Goal: Find specific page/section: Find specific page/section

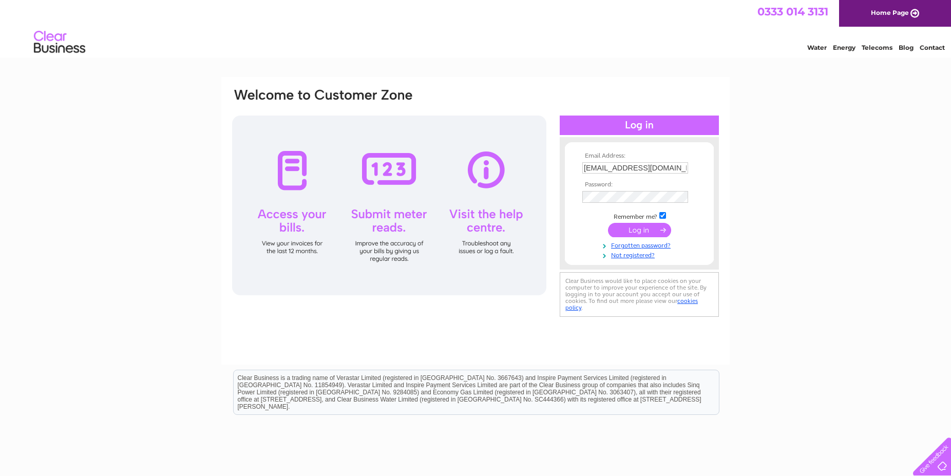
click at [657, 131] on div at bounding box center [639, 126] width 159 height 20
click at [653, 122] on div at bounding box center [639, 126] width 159 height 20
click at [644, 239] on td at bounding box center [639, 230] width 119 height 20
click at [644, 229] on input "submit" at bounding box center [639, 230] width 63 height 14
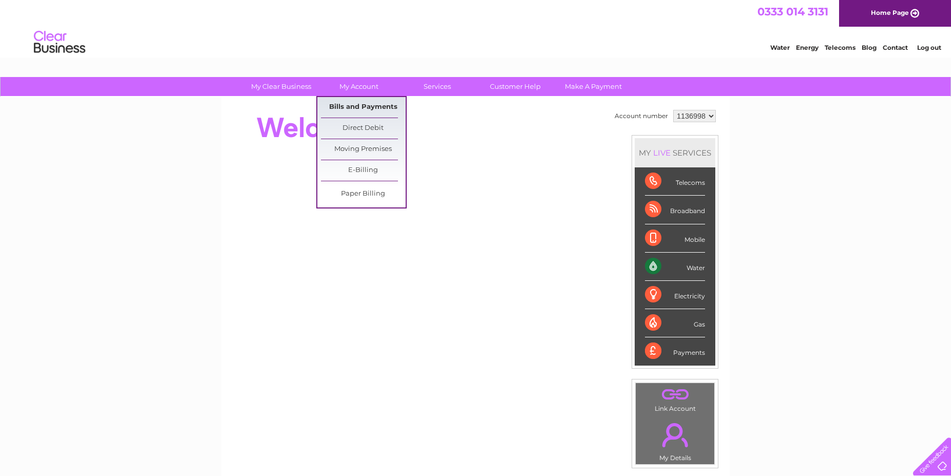
click at [358, 112] on link "Bills and Payments" at bounding box center [363, 107] width 85 height 21
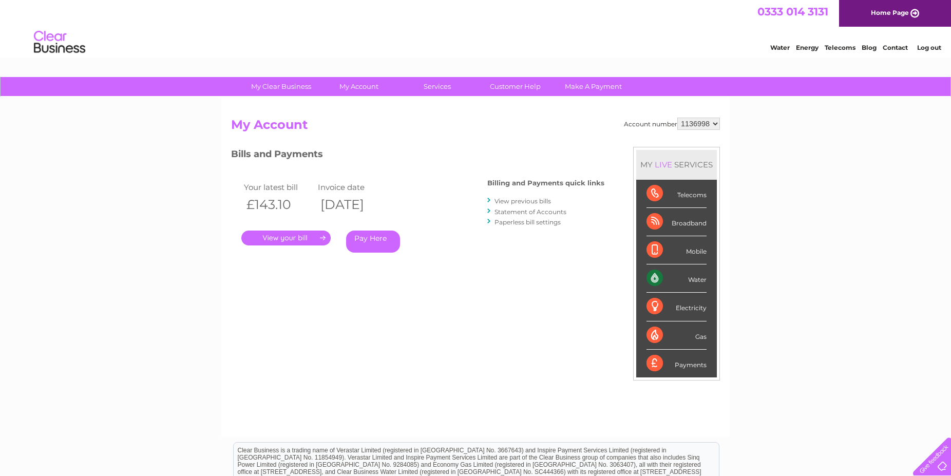
click at [281, 239] on link "." at bounding box center [285, 238] width 89 height 15
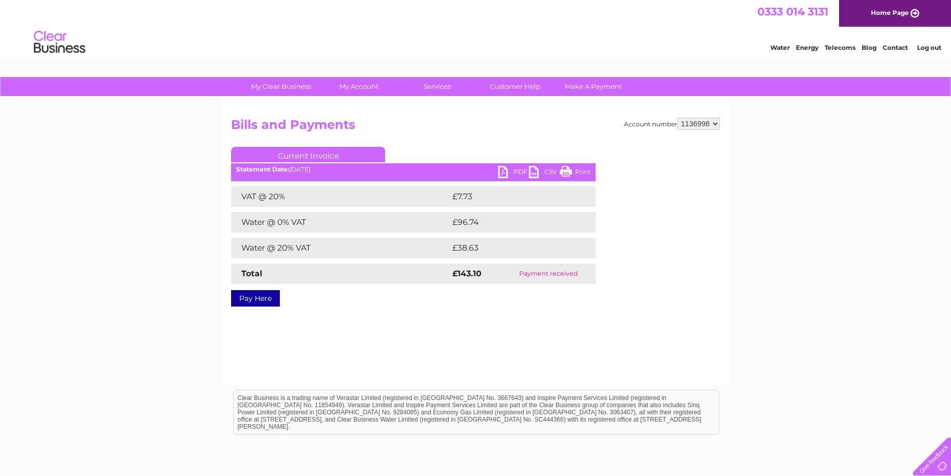
click at [503, 171] on link "PDF" at bounding box center [513, 173] width 31 height 15
